Goal: Find specific page/section: Find specific page/section

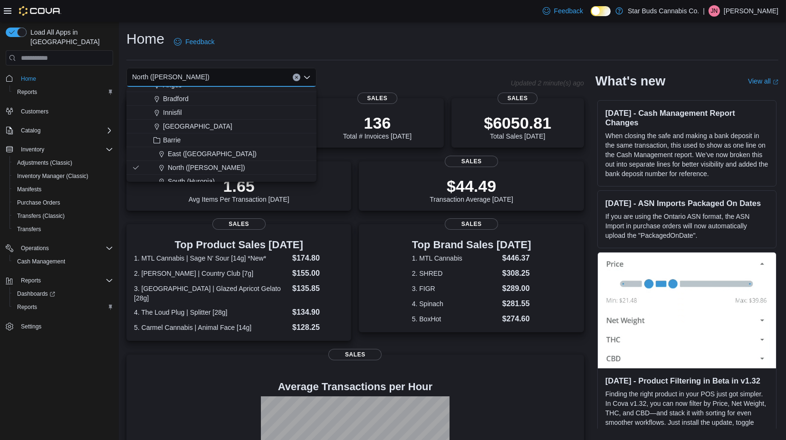
scroll to position [208, 0]
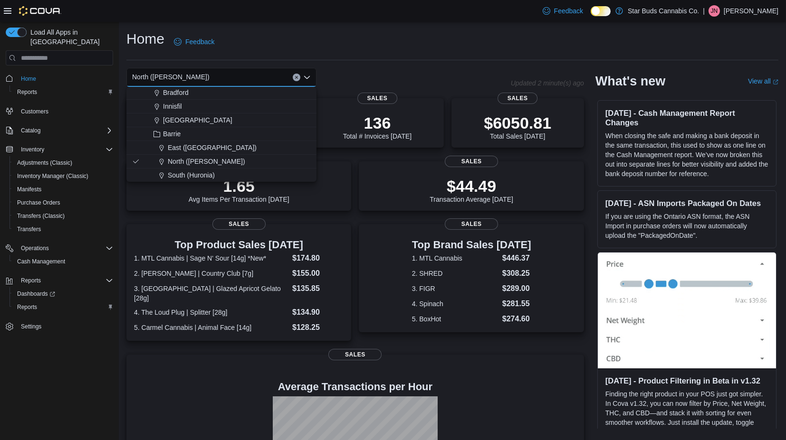
click at [183, 159] on span "North ([PERSON_NAME])" at bounding box center [206, 161] width 77 height 9
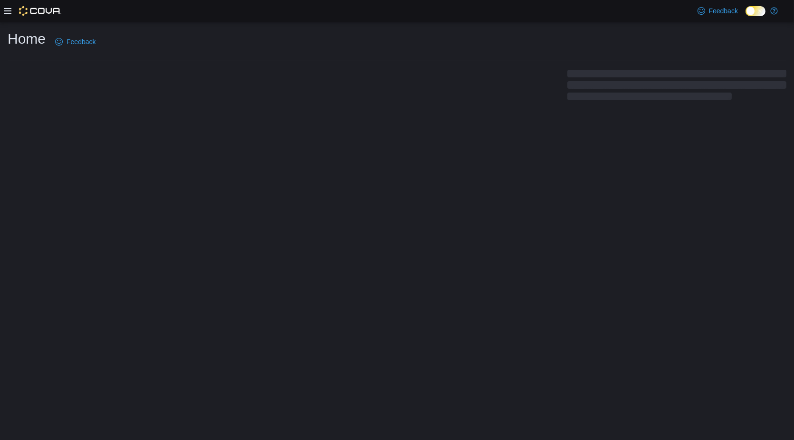
click at [412, 39] on div "Home Feedback" at bounding box center [397, 41] width 778 height 25
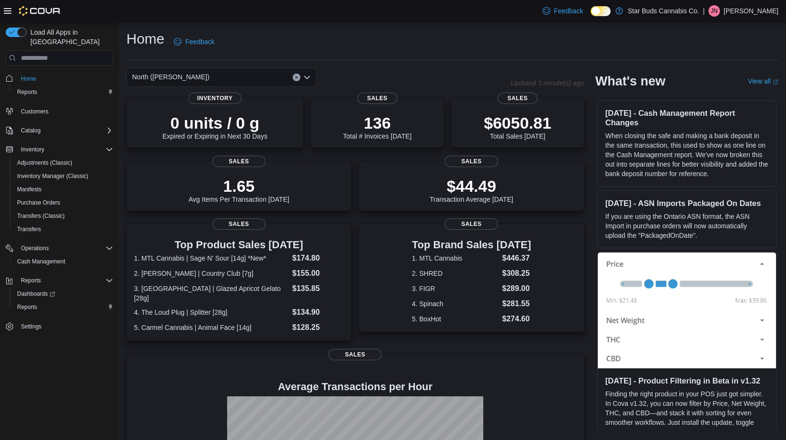
click at [307, 76] on icon "Open list of options" at bounding box center [307, 78] width 8 height 8
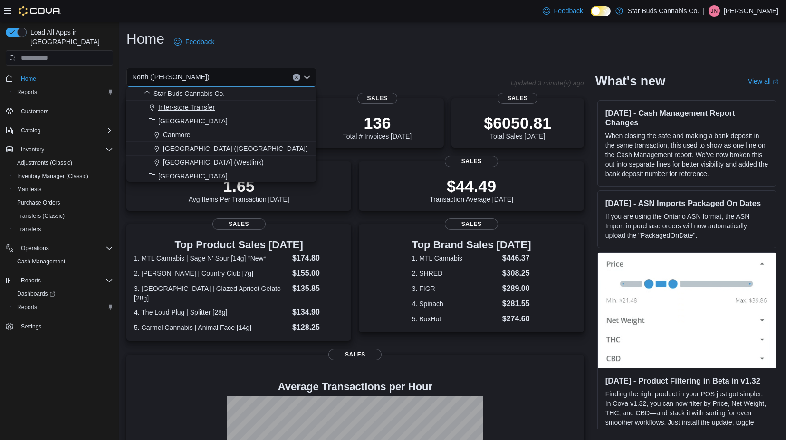
scroll to position [208, 0]
click at [185, 145] on span "East (Grove)" at bounding box center [212, 147] width 89 height 9
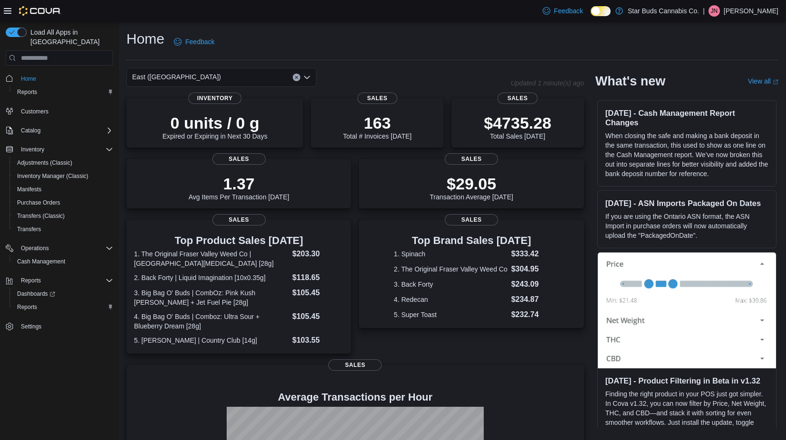
click at [306, 79] on icon "Open list of options" at bounding box center [307, 78] width 8 height 8
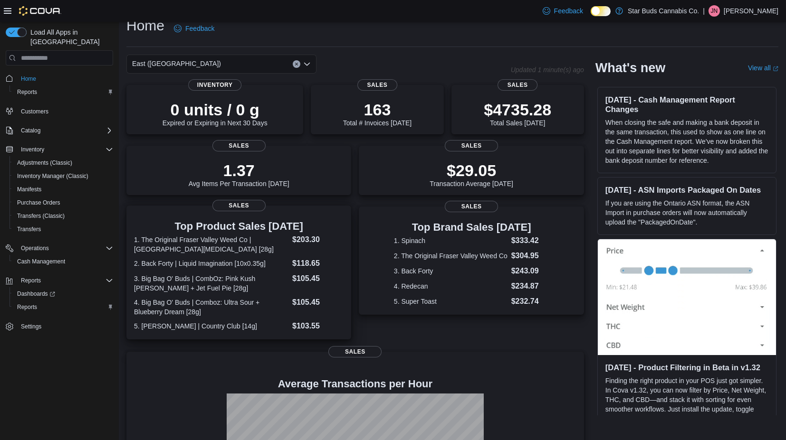
scroll to position [17, 0]
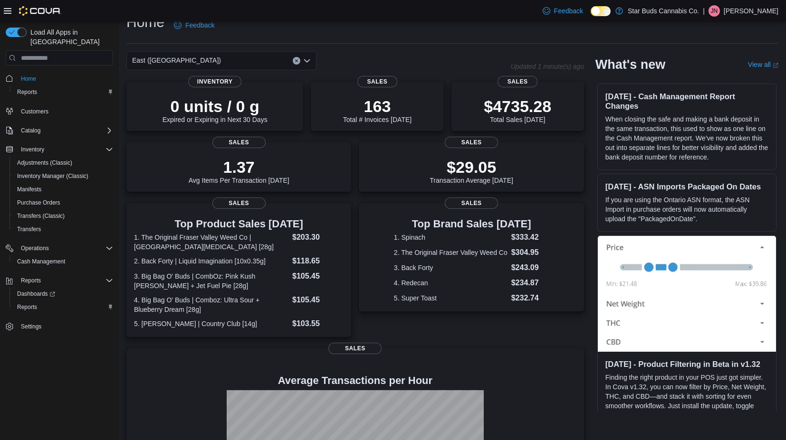
click at [304, 60] on icon "Open list of options" at bounding box center [307, 60] width 6 height 3
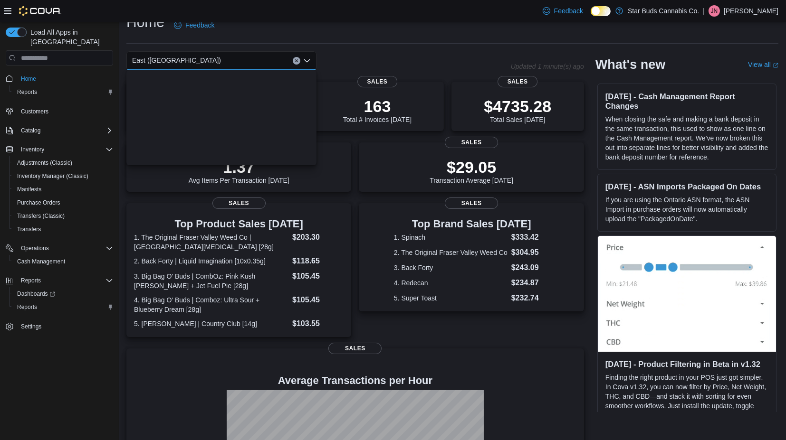
scroll to position [208, 0]
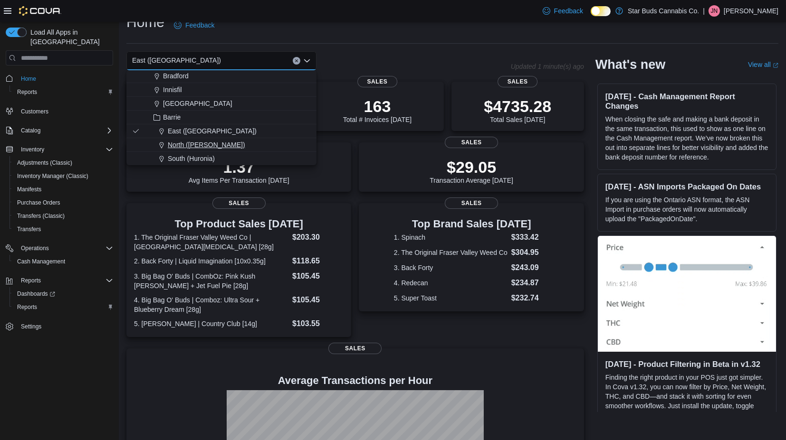
click at [184, 144] on span "North ([PERSON_NAME])" at bounding box center [206, 144] width 77 height 9
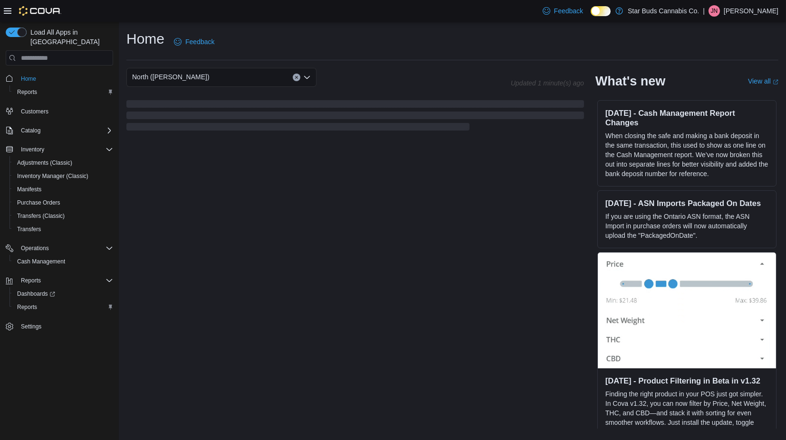
scroll to position [0, 0]
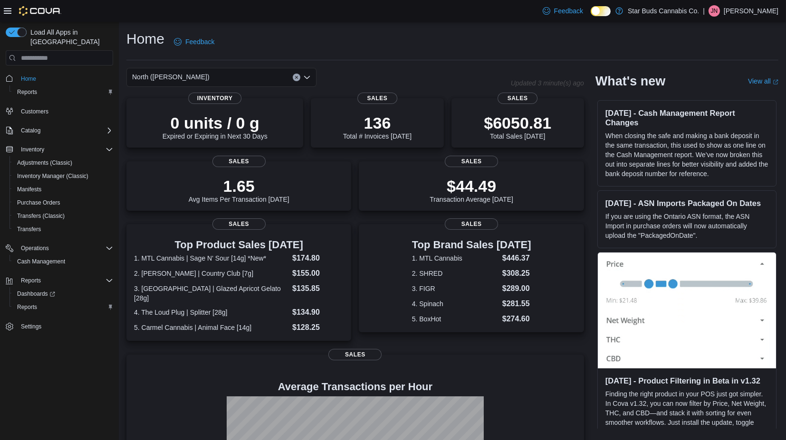
click at [411, 52] on div "Home Feedback" at bounding box center [452, 41] width 652 height 25
